Goal: Information Seeking & Learning: Check status

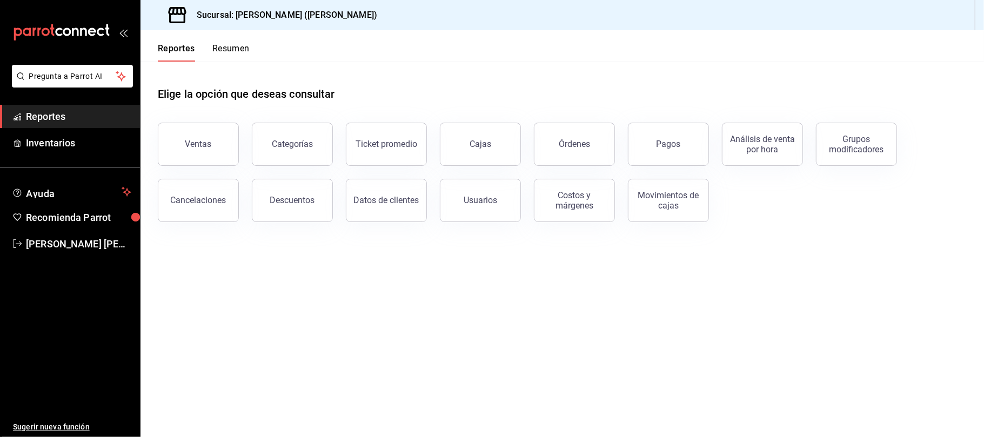
click at [329, 338] on main "Elige la opción que deseas consultar Ventas Categorías Ticket promedio Cajas Ór…" at bounding box center [563, 250] width 844 height 376
click at [201, 150] on button "Ventas" at bounding box center [198, 144] width 81 height 43
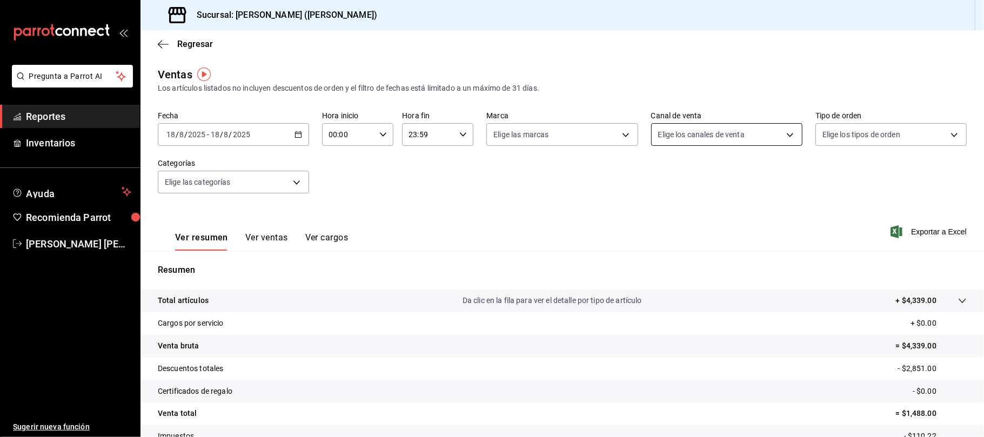
click at [749, 137] on body "Pregunta a Parrot AI Reportes Inventarios Ayuda Recomienda Parrot Catalina Eliz…" at bounding box center [492, 218] width 984 height 437
click at [432, 192] on div at bounding box center [492, 218] width 984 height 437
click at [297, 143] on div "2025-08-18 18 / 8 / 2025 - 2025-08-18 18 / 8 / 2025" at bounding box center [233, 134] width 151 height 23
click at [228, 186] on span "Ayer" at bounding box center [209, 191] width 84 height 11
click at [725, 145] on body "Pregunta a Parrot AI Reportes Inventarios Ayuda Recomienda Parrot Catalina Eliz…" at bounding box center [492, 218] width 984 height 437
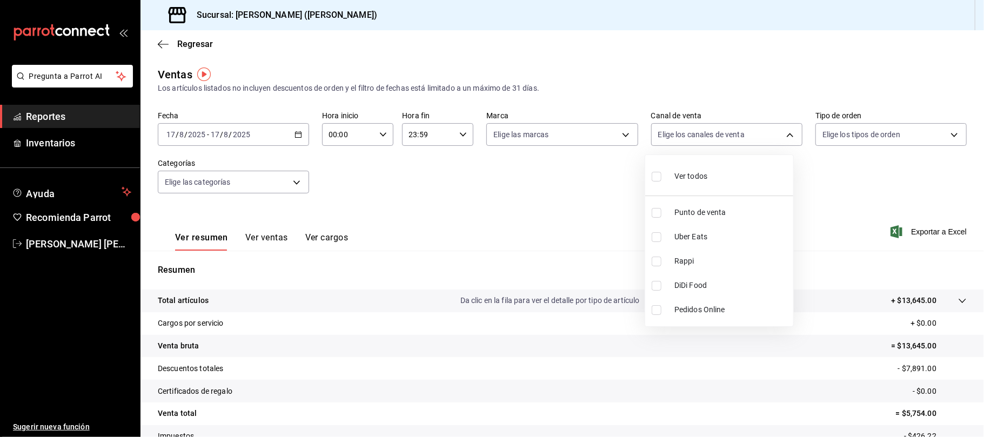
click at [710, 239] on span "Uber Eats" at bounding box center [732, 236] width 115 height 11
type input "UBER_EATS"
checkbox input "true"
click at [710, 258] on span "Rappi" at bounding box center [732, 261] width 115 height 11
type input "UBER_EATS,RAPPI"
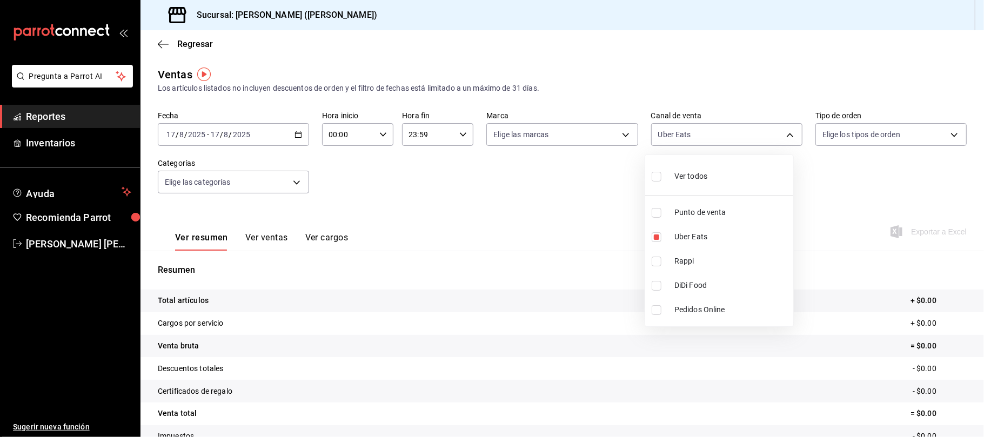
checkbox input "true"
drag, startPoint x: 705, startPoint y: 258, endPoint x: 705, endPoint y: 268, distance: 9.7
click at [705, 259] on span "Rappi" at bounding box center [732, 261] width 115 height 11
type input "UBER_EATS"
checkbox input "false"
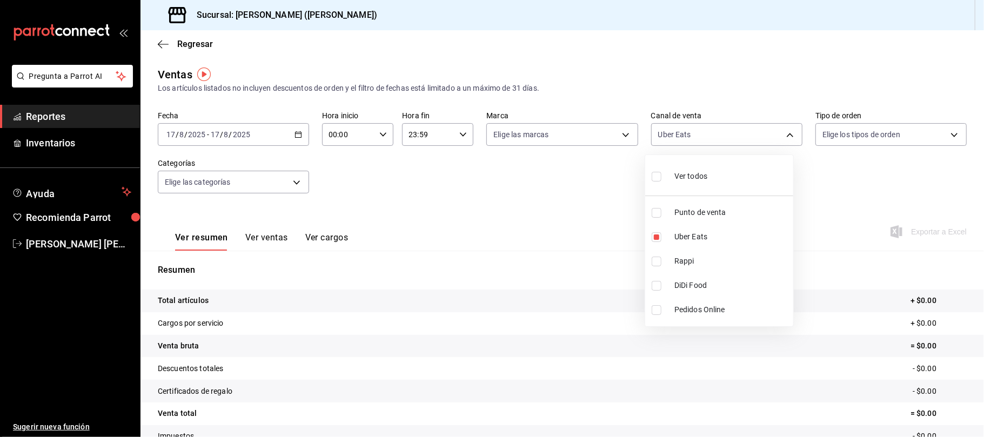
click at [701, 283] on span "DiDi Food" at bounding box center [732, 285] width 115 height 11
type input "UBER_EATS,DIDI_FOOD"
checkbox input "true"
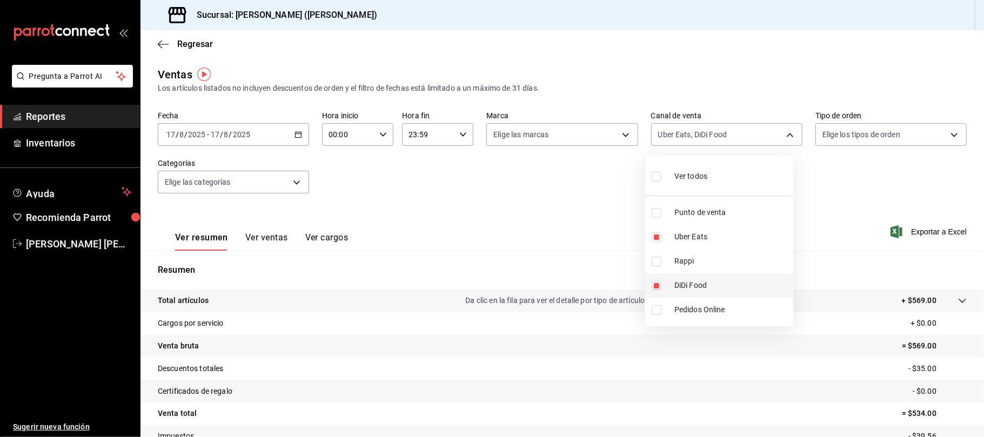
click at [731, 291] on span "DiDi Food" at bounding box center [732, 285] width 115 height 11
type input "UBER_EATS"
checkbox input "false"
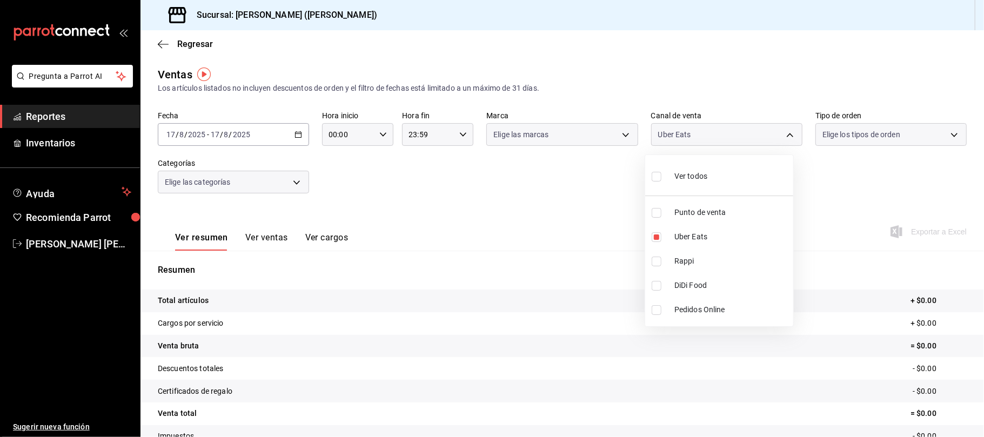
click at [701, 266] on span "Rappi" at bounding box center [732, 261] width 115 height 11
type input "UBER_EATS,RAPPI"
checkbox input "true"
click at [712, 238] on span "Uber Eats" at bounding box center [732, 236] width 115 height 11
type input "RAPPI"
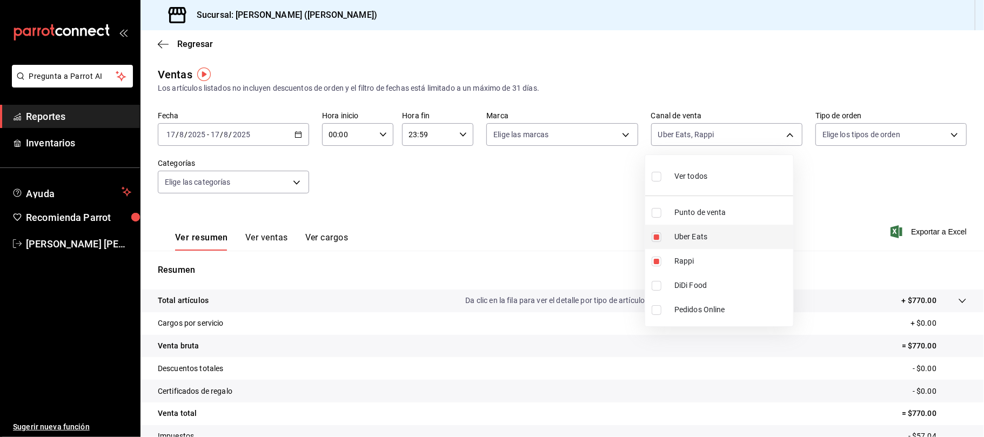
checkbox input "false"
click at [701, 275] on li "DiDi Food" at bounding box center [719, 286] width 148 height 24
type input "RAPPI,DIDI_FOOD"
checkbox input "true"
click at [388, 180] on div at bounding box center [492, 218] width 984 height 437
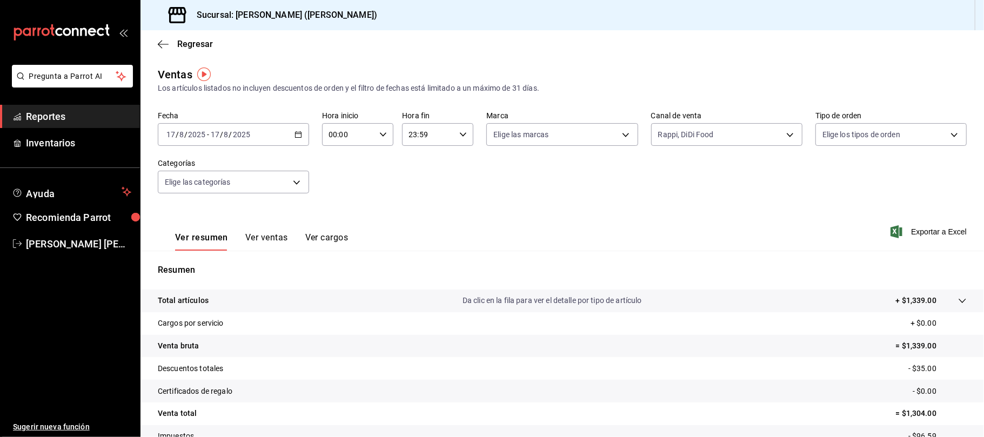
click at [277, 234] on button "Ver ventas" at bounding box center [266, 241] width 43 height 18
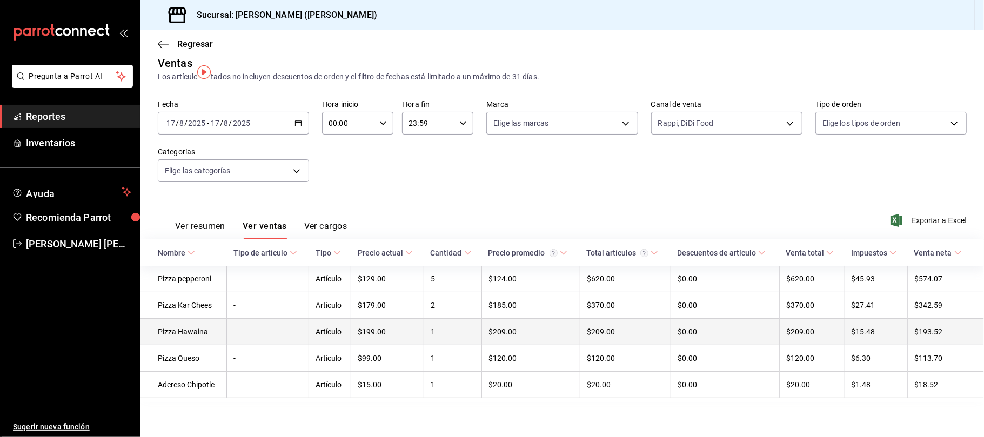
scroll to position [16, 0]
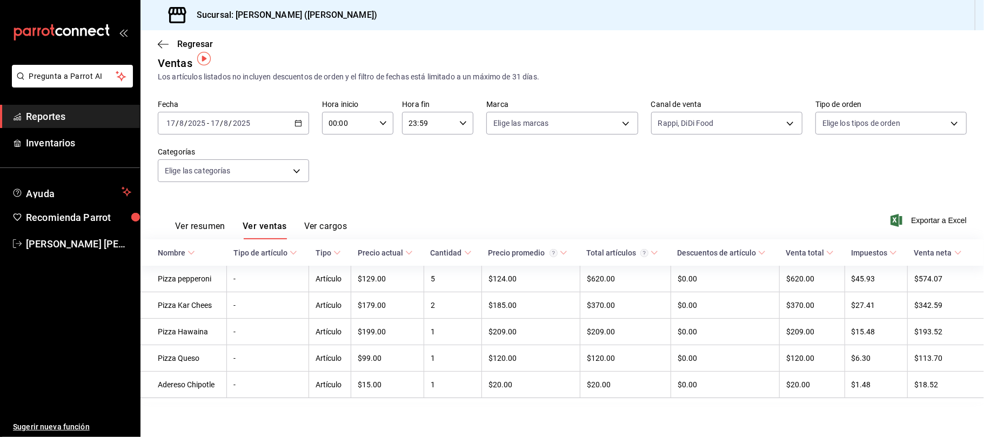
click at [194, 221] on button "Ver resumen" at bounding box center [200, 230] width 50 height 18
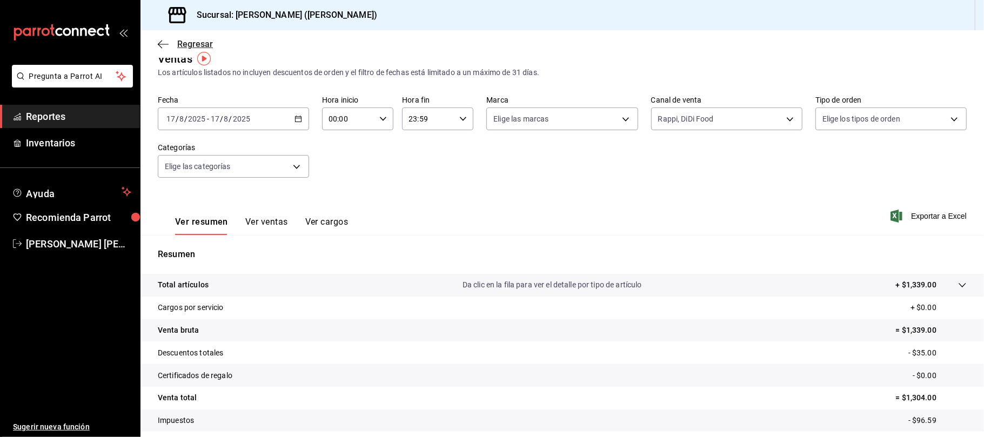
click at [187, 39] on span "Regresar" at bounding box center [195, 44] width 36 height 10
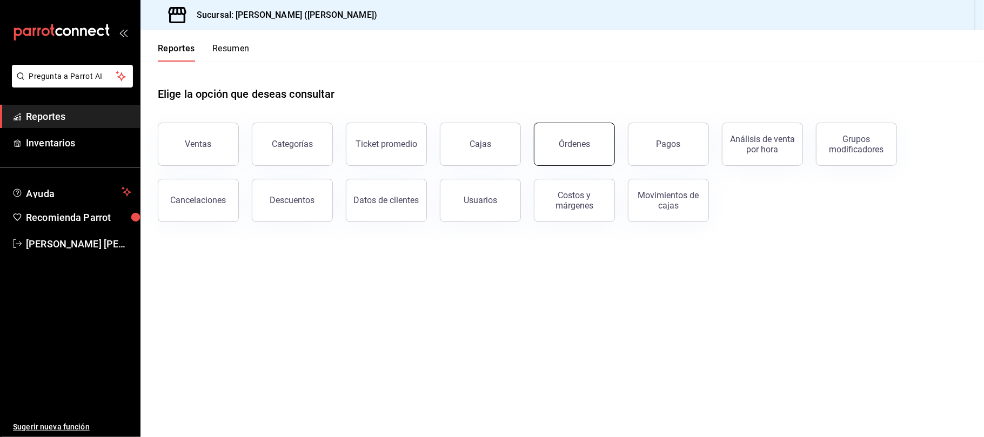
click at [576, 159] on button "Órdenes" at bounding box center [574, 144] width 81 height 43
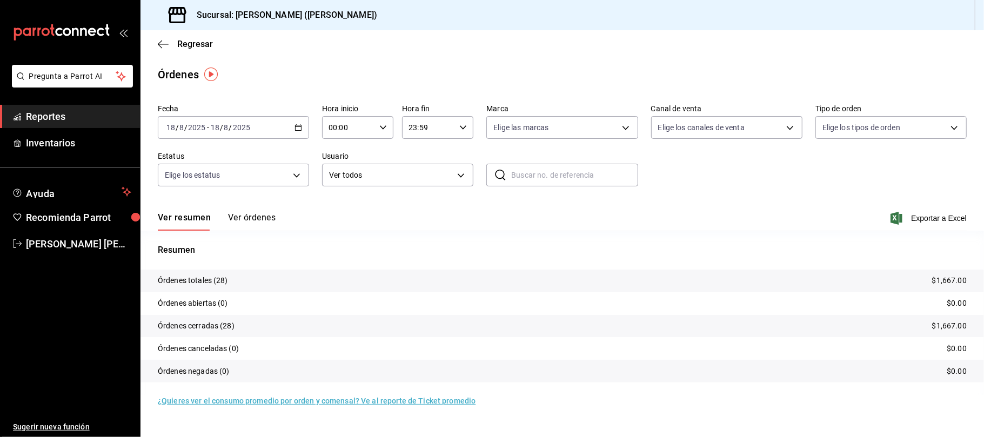
click at [292, 132] on div "2025-08-18 18 / 8 / 2025 - 2025-08-18 18 / 8 / 2025" at bounding box center [233, 127] width 151 height 23
click at [196, 189] on span "Ayer" at bounding box center [209, 184] width 84 height 11
click at [917, 219] on span "Exportar a Excel" at bounding box center [930, 218] width 74 height 13
click at [184, 44] on span "Regresar" at bounding box center [195, 44] width 36 height 10
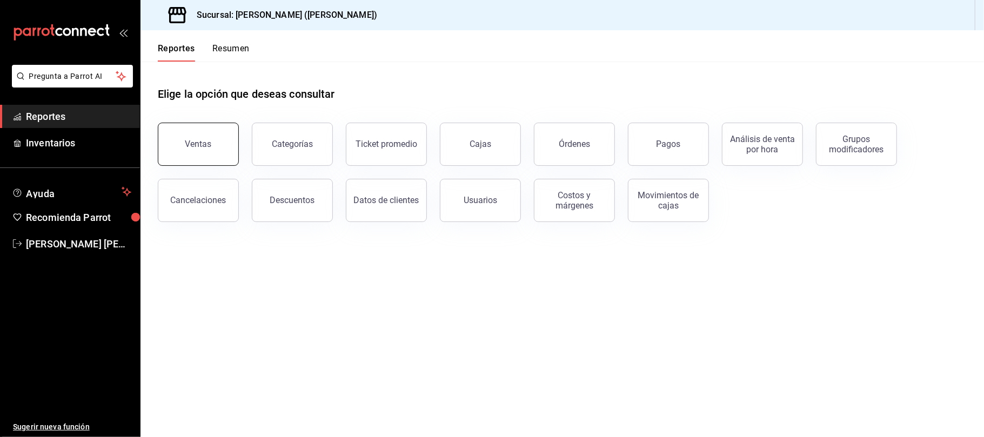
click at [191, 132] on button "Ventas" at bounding box center [198, 144] width 81 height 43
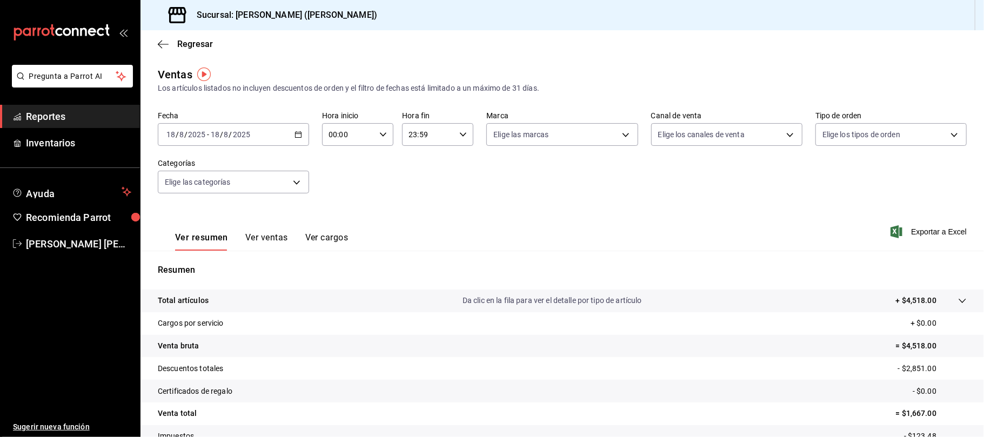
click at [260, 130] on div "2025-08-18 18 / 8 / 2025 - 2025-08-18 18 / 8 / 2025" at bounding box center [233, 134] width 151 height 23
click at [199, 183] on li "Ayer" at bounding box center [208, 191] width 101 height 24
click at [696, 135] on body "Pregunta a Parrot AI Reportes Inventarios Ayuda Recomienda Parrot Catalina Eliz…" at bounding box center [492, 218] width 984 height 437
click at [678, 243] on li "Uber Eats" at bounding box center [719, 237] width 148 height 24
type input "UBER_EATS"
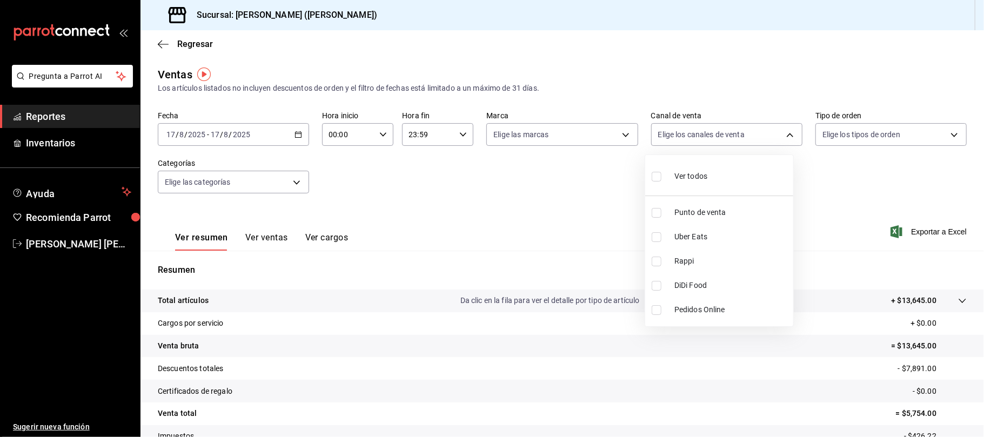
checkbox input "true"
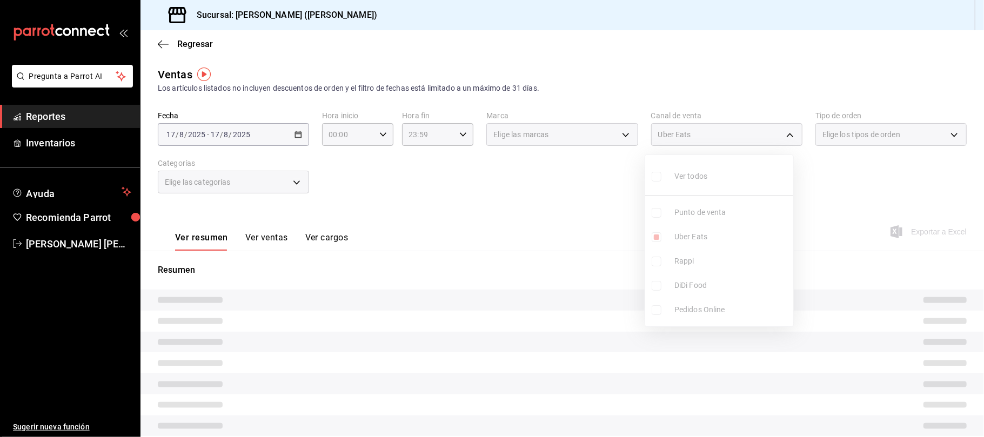
click at [680, 256] on ul "Ver todos Punto de venta Uber Eats Rappi DiDi Food Pedidos Online" at bounding box center [719, 240] width 148 height 171
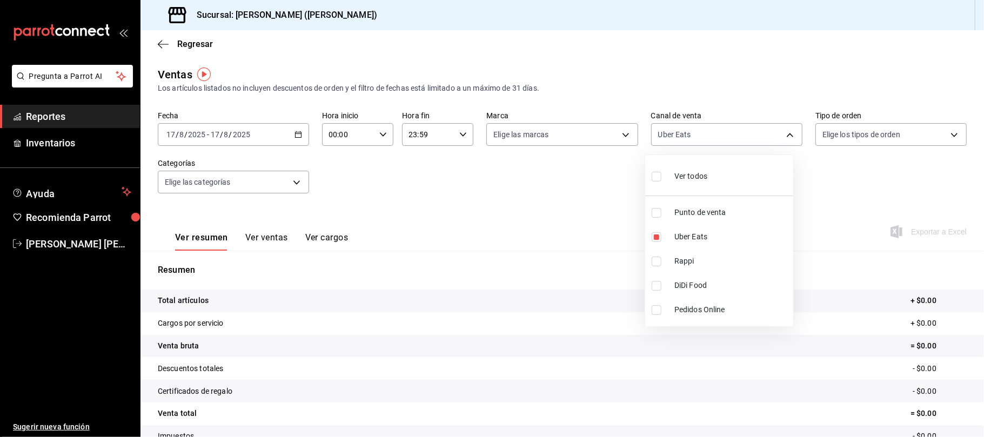
click at [682, 262] on span "Rappi" at bounding box center [732, 261] width 115 height 11
type input "UBER_EATS,RAPPI"
checkbox input "true"
click at [686, 284] on span "DiDi Food" at bounding box center [732, 285] width 115 height 11
type input "UBER_EATS,RAPPI,DIDI_FOOD"
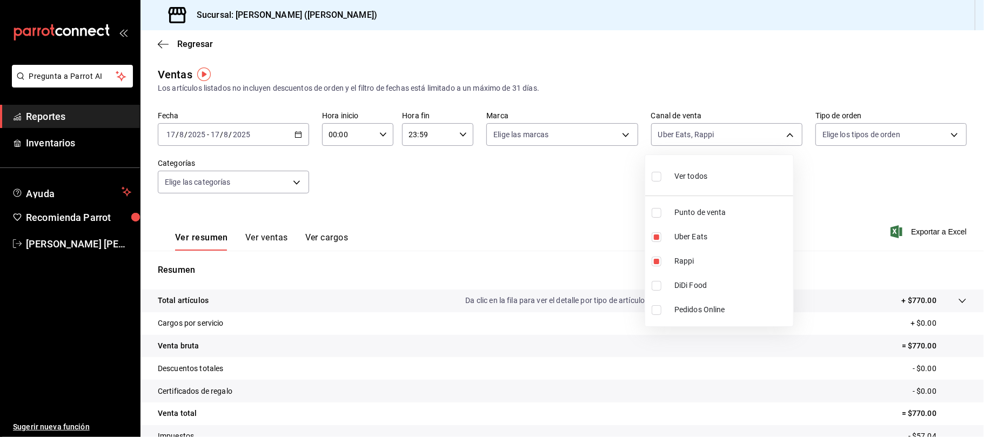
checkbox input "true"
click at [506, 196] on div at bounding box center [492, 218] width 984 height 437
click at [719, 134] on body "Pregunta a Parrot AI Reportes Inventarios Ayuda Recomienda Parrot Catalina Eliz…" at bounding box center [492, 218] width 984 height 437
click at [716, 243] on li "Uber Eats" at bounding box center [719, 237] width 148 height 24
type input "RAPPI,DIDI_FOOD"
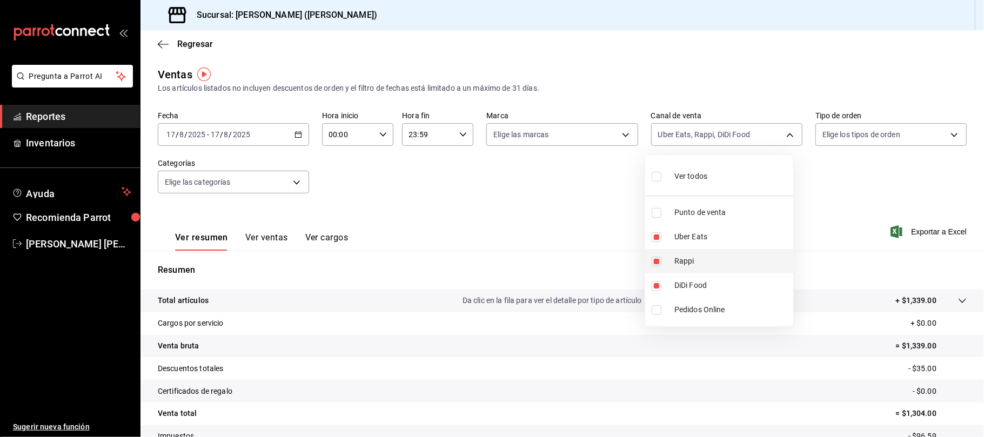
checkbox input "false"
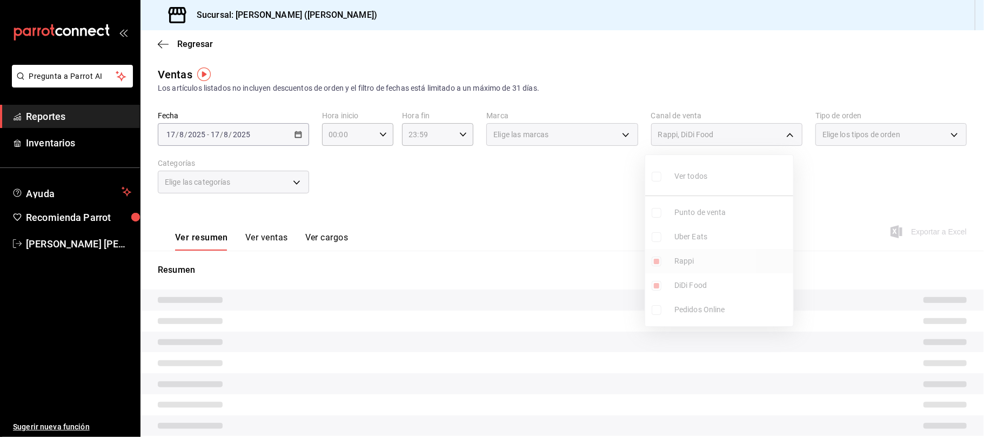
click at [705, 262] on ul "Ver todos Punto de venta Uber Eats Rappi DiDi Food Pedidos Online" at bounding box center [719, 240] width 148 height 171
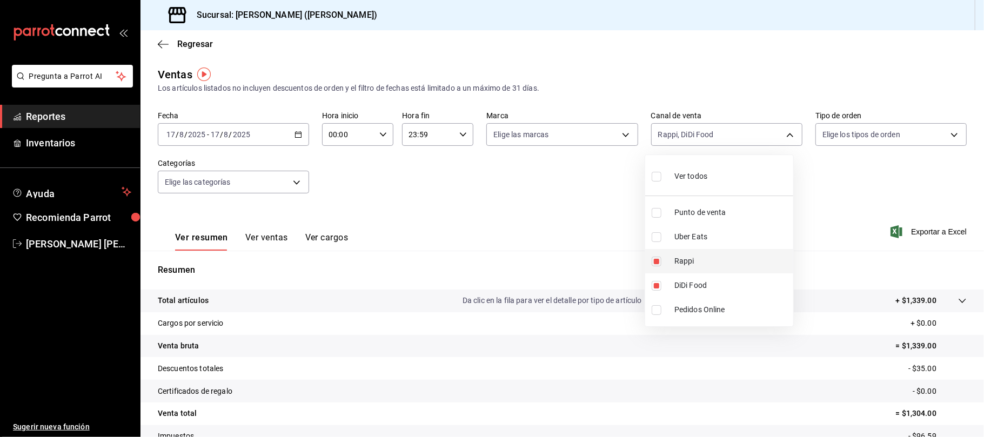
click at [696, 262] on span "Rappi" at bounding box center [732, 261] width 115 height 11
type input "DIDI_FOOD"
checkbox input "false"
click at [688, 284] on ul "Ver todos Punto de venta Uber Eats Rappi DiDi Food Pedidos Online" at bounding box center [719, 240] width 148 height 171
click at [688, 282] on span "DiDi Food" at bounding box center [732, 285] width 115 height 11
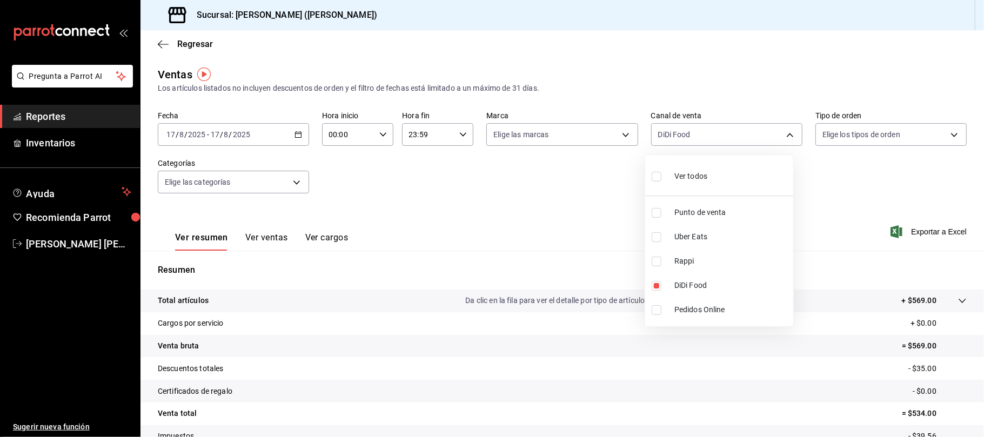
checkbox input "false"
click at [692, 218] on span "Punto de venta" at bounding box center [732, 212] width 115 height 11
type input "PARROT"
checkbox input "true"
click at [448, 193] on div at bounding box center [492, 218] width 984 height 437
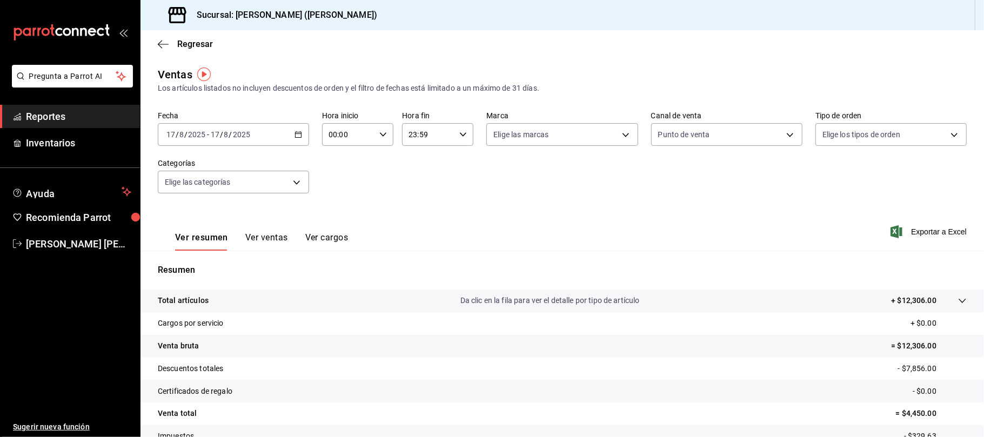
click at [255, 232] on button "Ver ventas" at bounding box center [266, 241] width 43 height 18
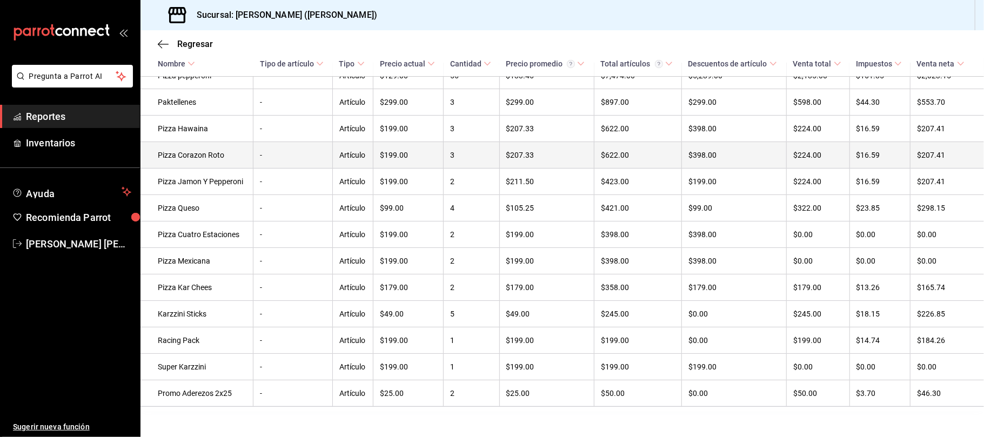
scroll to position [255, 0]
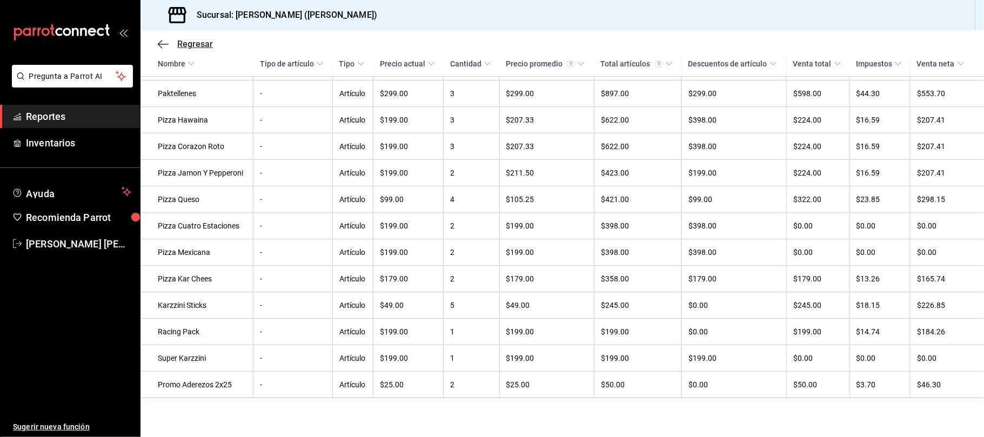
click at [193, 41] on span "Regresar" at bounding box center [195, 44] width 36 height 10
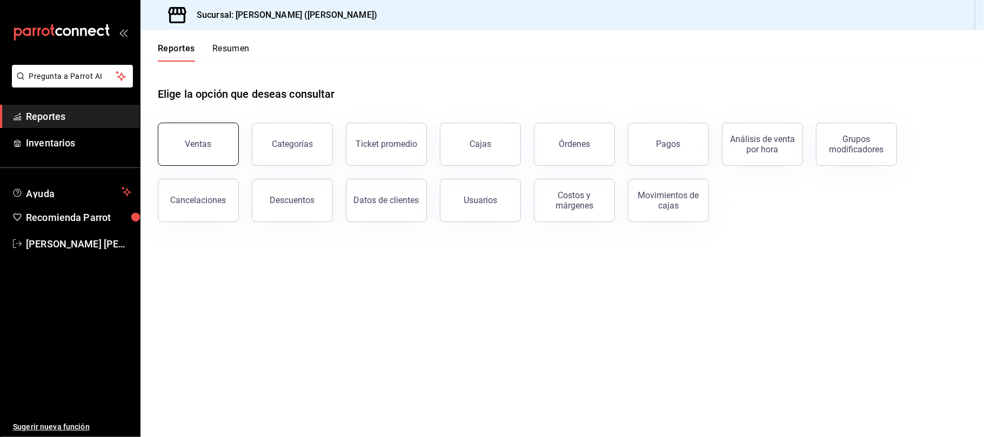
click at [184, 137] on button "Ventas" at bounding box center [198, 144] width 81 height 43
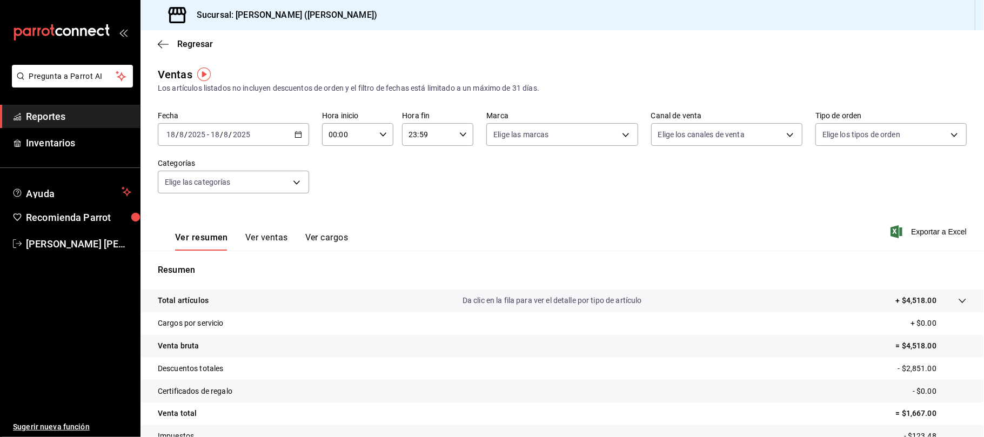
drag, startPoint x: 261, startPoint y: 139, endPoint x: 278, endPoint y: 136, distance: 17.6
click at [278, 136] on div "2025-08-18 18 / 8 / 2025 - 2025-08-18 18 / 8 / 2025" at bounding box center [233, 134] width 151 height 23
click at [223, 188] on span "Ayer" at bounding box center [209, 191] width 84 height 11
